Goal: Task Accomplishment & Management: Complete application form

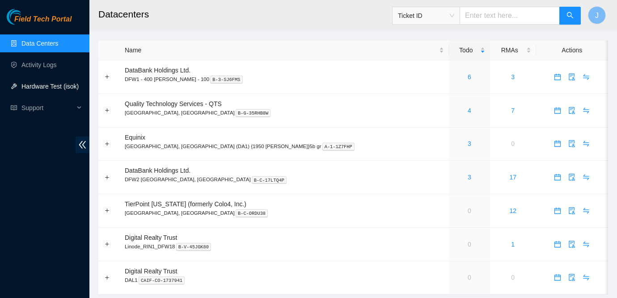
click at [42, 86] on link "Hardware Test (isok)" at bounding box center [49, 86] width 57 height 7
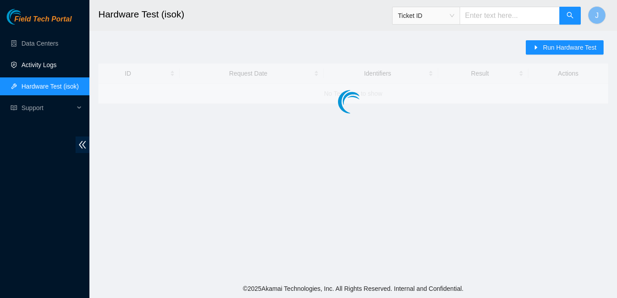
click at [51, 62] on link "Activity Logs" at bounding box center [38, 64] width 35 height 7
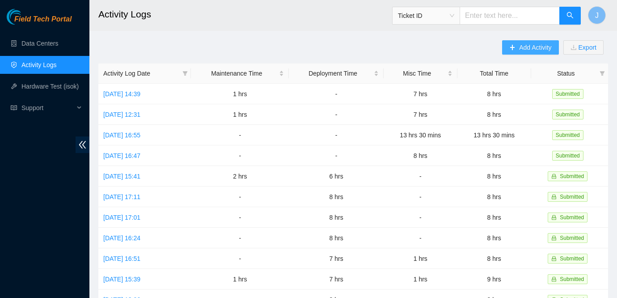
click at [517, 52] on button "Add Activity" at bounding box center [530, 47] width 56 height 14
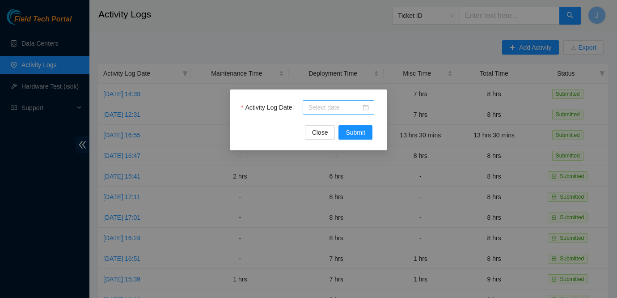
click at [365, 109] on div at bounding box center [338, 107] width 61 height 10
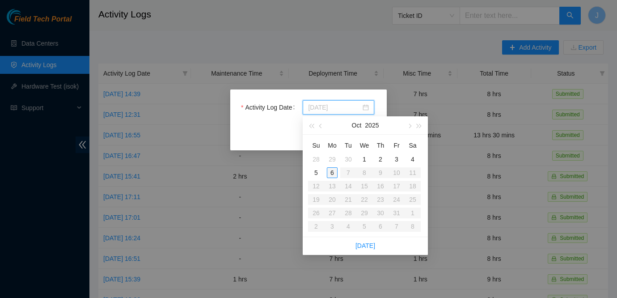
type input "[DATE]"
click at [332, 173] on div "6" at bounding box center [332, 172] width 11 height 11
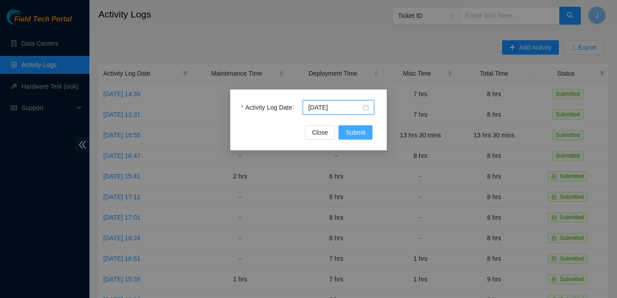
click at [363, 134] on span "Submit" at bounding box center [356, 132] width 20 height 10
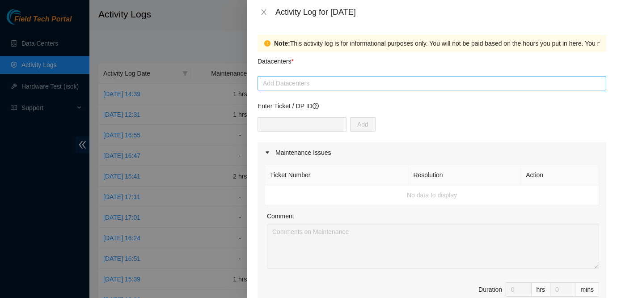
click at [396, 89] on div "Add Datacenters" at bounding box center [432, 83] width 349 height 14
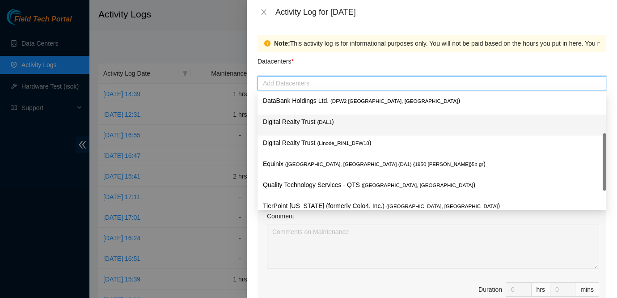
scroll to position [22, 0]
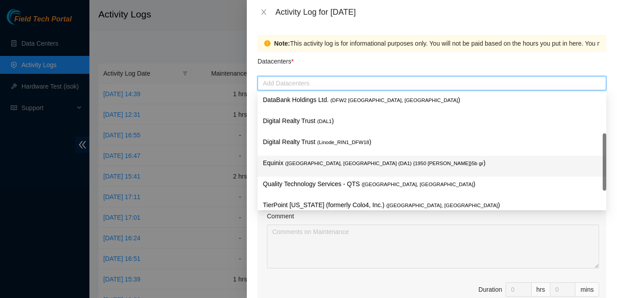
click at [336, 163] on span "( Dallas, TX (DA1) {1950 N. Stemmons}5b gr" at bounding box center [384, 163] width 198 height 5
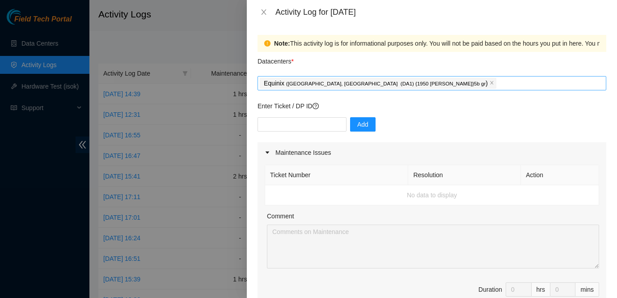
click at [375, 82] on span "( Dallas, TX (DA1) {1950 N. Stemmons}5b gr" at bounding box center [386, 83] width 200 height 5
click at [404, 83] on span "Equinix ( Dallas, TX (DA1) {1950 N. Stemmons}5b gr )" at bounding box center [378, 83] width 237 height 11
click at [490, 83] on icon "close" at bounding box center [492, 82] width 4 height 4
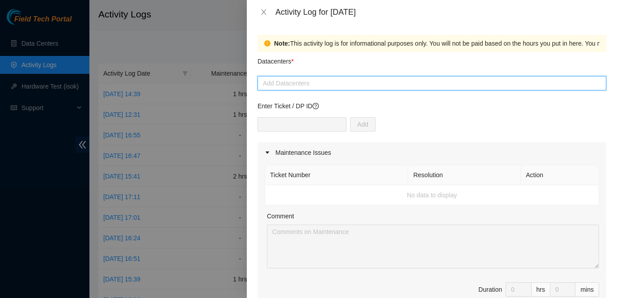
click at [401, 83] on div at bounding box center [432, 83] width 344 height 11
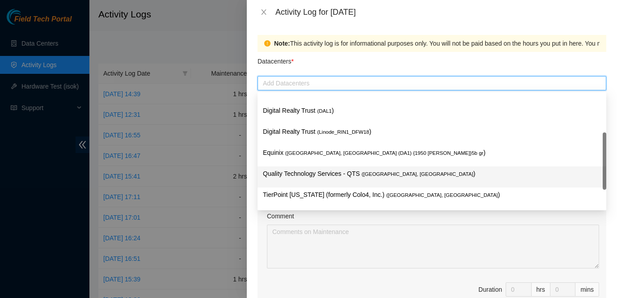
scroll to position [0, 0]
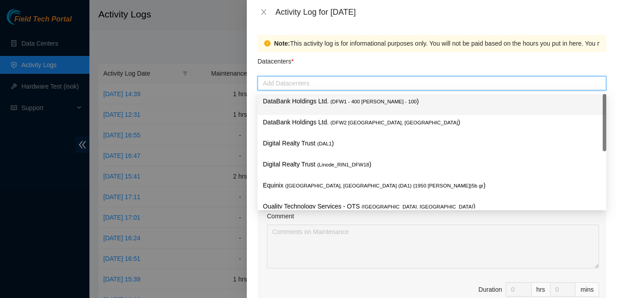
click at [362, 99] on span "( DFW1 - 400 S. Akard - 100" at bounding box center [373, 101] width 86 height 5
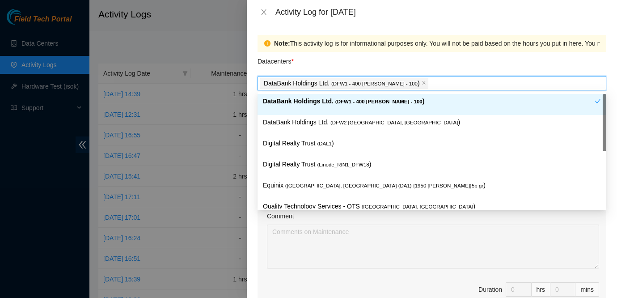
click at [421, 51] on div "Note: This activity log is for informational purposes only. You will not be pai…" at bounding box center [432, 43] width 349 height 17
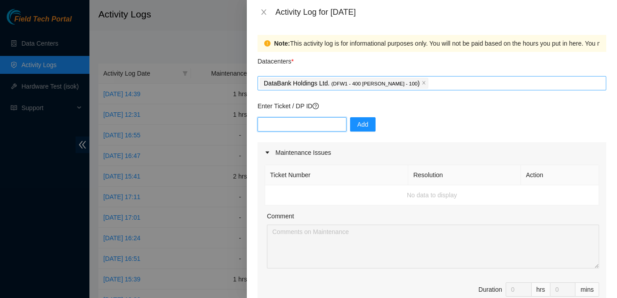
click at [284, 121] on input "text" at bounding box center [302, 124] width 89 height 14
paste input "B-V-5XI3BE5"
type input "B-V-5XI3BE5"
click at [357, 123] on span "Add" at bounding box center [362, 124] width 11 height 10
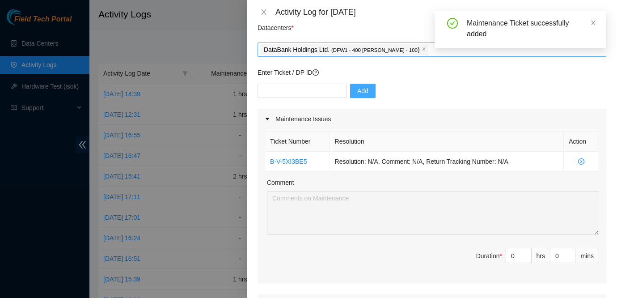
scroll to position [34, 0]
type input "1"
click at [524, 256] on span "Increase Value" at bounding box center [526, 253] width 10 height 8
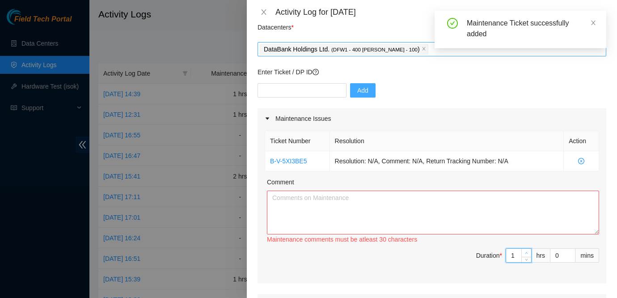
type input "2"
click at [524, 256] on span "Increase Value" at bounding box center [526, 253] width 10 height 8
type input "3"
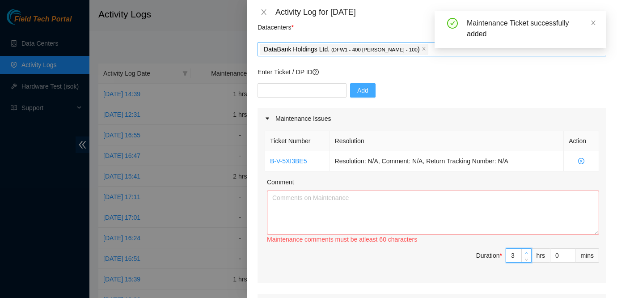
click at [524, 254] on span "up" at bounding box center [526, 252] width 5 height 5
type input "4"
click at [524, 254] on span "up" at bounding box center [526, 252] width 5 height 5
type input "5"
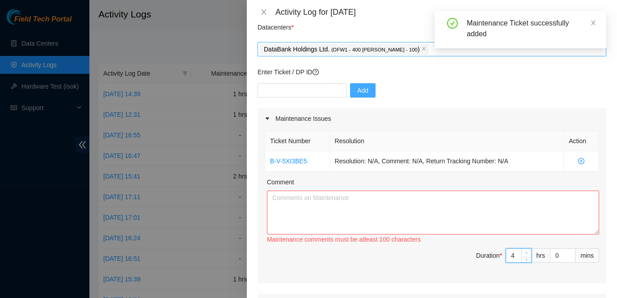
type input "5"
click at [524, 254] on span "up" at bounding box center [526, 252] width 5 height 5
type input "6"
click at [524, 254] on span "up" at bounding box center [526, 252] width 5 height 5
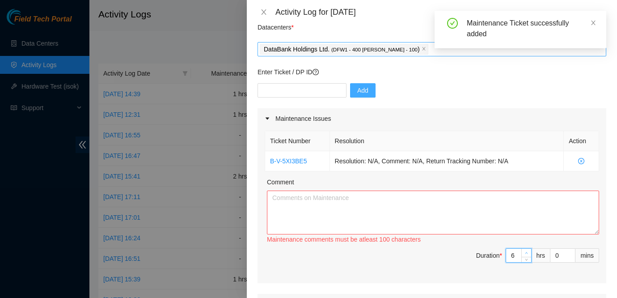
type input "7"
click at [524, 254] on span "up" at bounding box center [526, 252] width 5 height 5
type input "8"
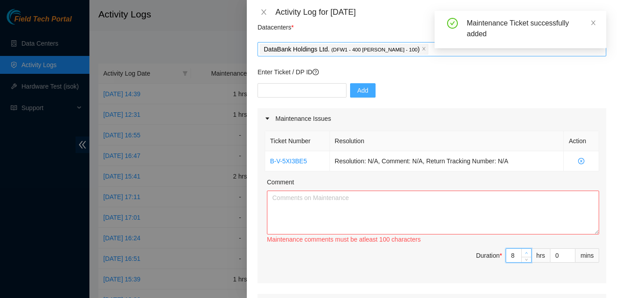
click at [524, 254] on span "up" at bounding box center [526, 252] width 5 height 5
type input "9"
click at [524, 254] on span "up" at bounding box center [526, 252] width 5 height 5
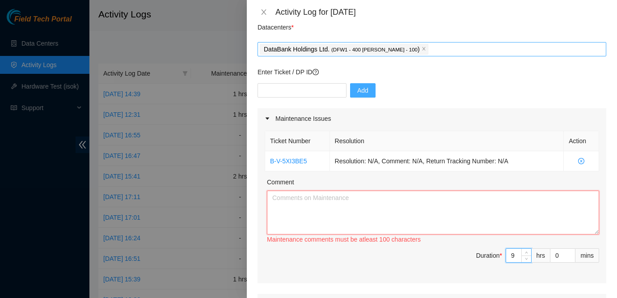
click at [454, 206] on textarea "Comment" at bounding box center [433, 213] width 332 height 44
click at [426, 201] on textarea "Worked on this ticket with various other techs." at bounding box center [433, 213] width 332 height 44
click at [437, 199] on textarea "Worked on this ticket with various other techs. Rodolfol" at bounding box center [433, 213] width 332 height 44
click at [449, 182] on div "Comment" at bounding box center [433, 183] width 332 height 13
click at [451, 199] on textarea "Worked on this ticket with various other techs. Rodolfo, Amit" at bounding box center [433, 213] width 332 height 44
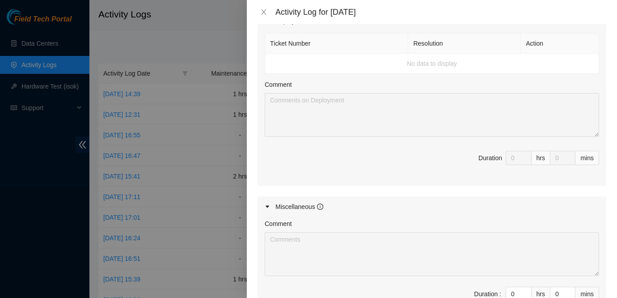
scroll to position [439, 0]
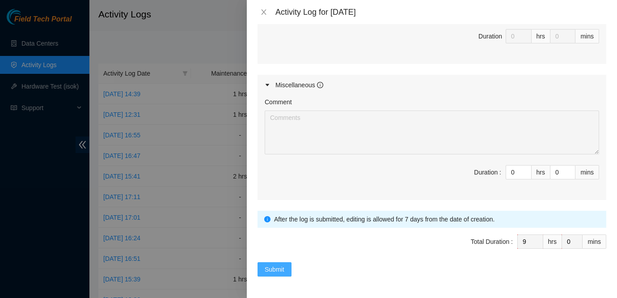
type textarea "Worked on this ticket with various other techs. Rodolfo, Amit and Suresh. Start…"
click at [276, 267] on span "Submit" at bounding box center [275, 269] width 20 height 10
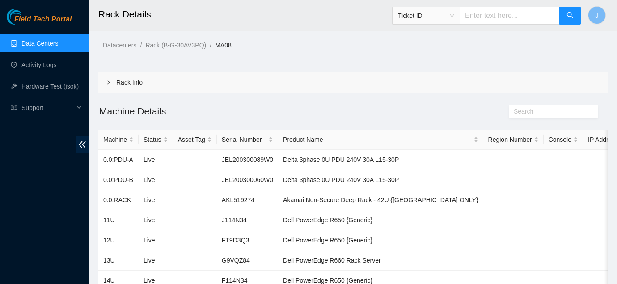
scroll to position [363, 0]
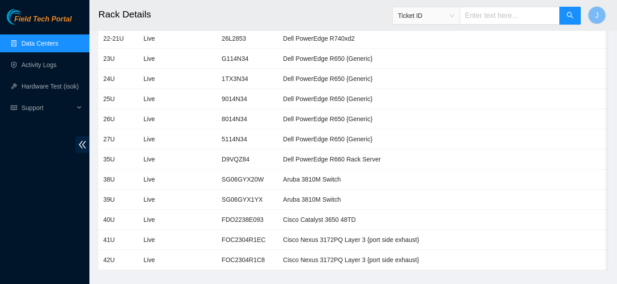
click at [40, 42] on link "Data Centers" at bounding box center [39, 43] width 37 height 7
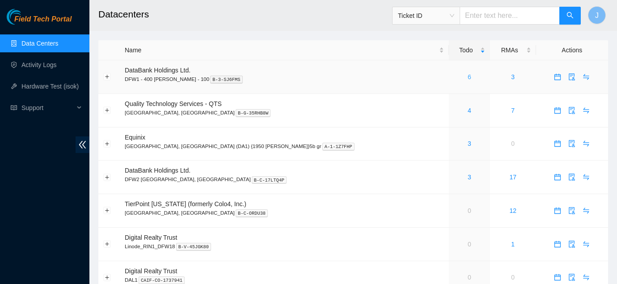
click at [468, 77] on link "6" at bounding box center [470, 76] width 4 height 7
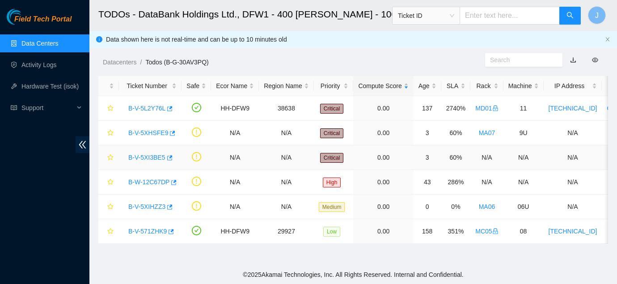
click at [134, 158] on link "B-V-5XI3BE5" at bounding box center [146, 157] width 37 height 7
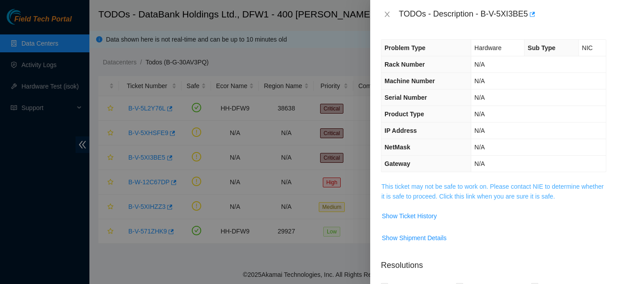
click at [464, 183] on link "This ticket may not be safe to work on. Please contact NIE to determine whether…" at bounding box center [492, 191] width 222 height 17
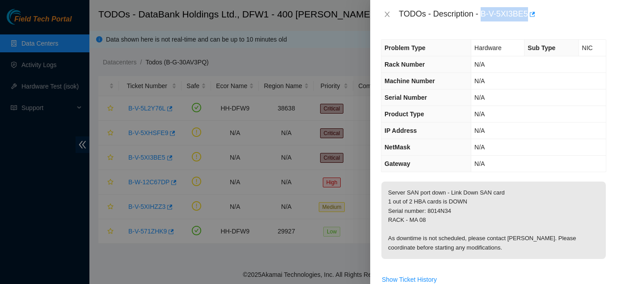
drag, startPoint x: 483, startPoint y: 14, endPoint x: 530, endPoint y: 17, distance: 47.5
click at [530, 17] on div "TODOs - Description - B-V-5XI3BE5" at bounding box center [502, 14] width 207 height 14
copy div "B-V-5XI3BE5"
